Goal: Transaction & Acquisition: Purchase product/service

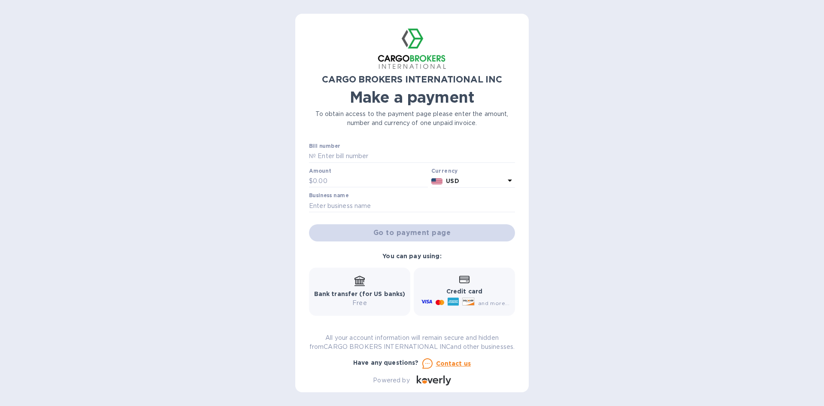
click at [379, 103] on h1 "Make a payment" at bounding box center [412, 97] width 206 height 18
click at [368, 154] on input "text" at bounding box center [415, 156] width 199 height 13
type input "S00017503/A"
click at [323, 172] on label "Amount" at bounding box center [320, 170] width 22 height 5
click at [325, 180] on input "text" at bounding box center [370, 181] width 115 height 13
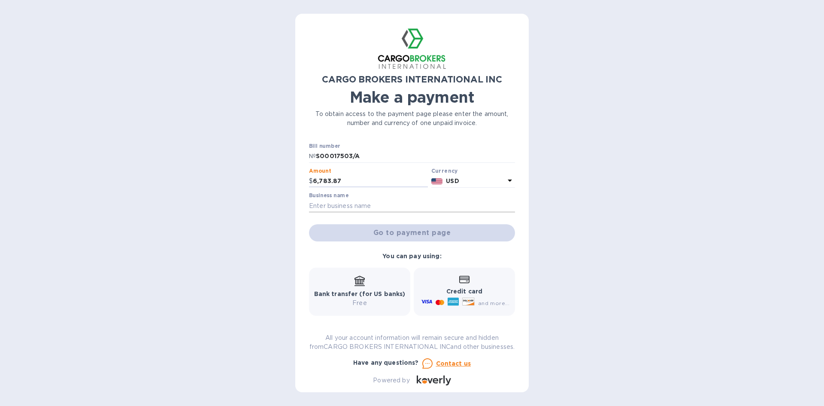
type input "6,783.87"
click at [330, 200] on input "text" at bounding box center [412, 205] width 206 height 13
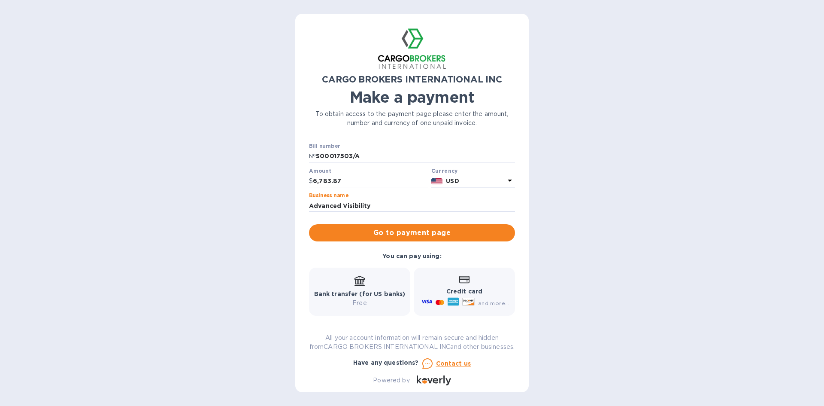
type input "Advanced Visibility"
click at [672, 97] on div "CARGO BROKERS INTERNATIONAL INC Make a payment To obtain access to the payment …" at bounding box center [412, 203] width 824 height 406
click at [412, 240] on button "Go to payment page" at bounding box center [412, 232] width 206 height 17
